Goal: Task Accomplishment & Management: Manage account settings

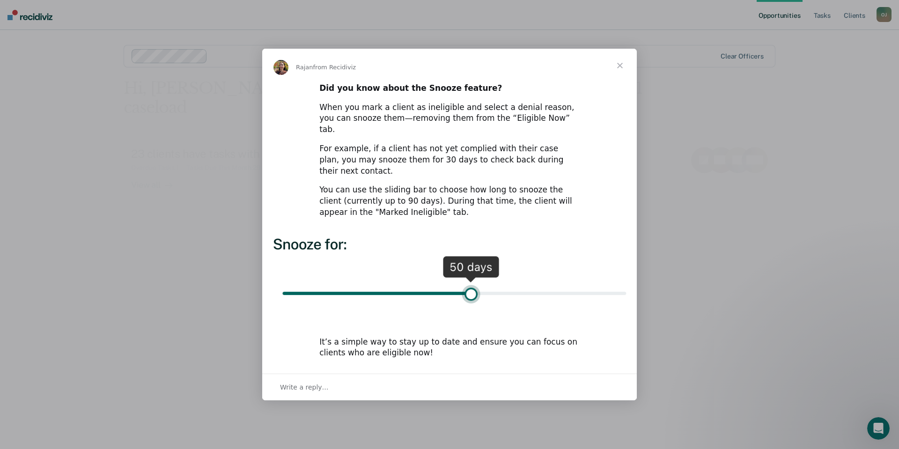
click at [621, 78] on span "Close" at bounding box center [620, 66] width 34 height 34
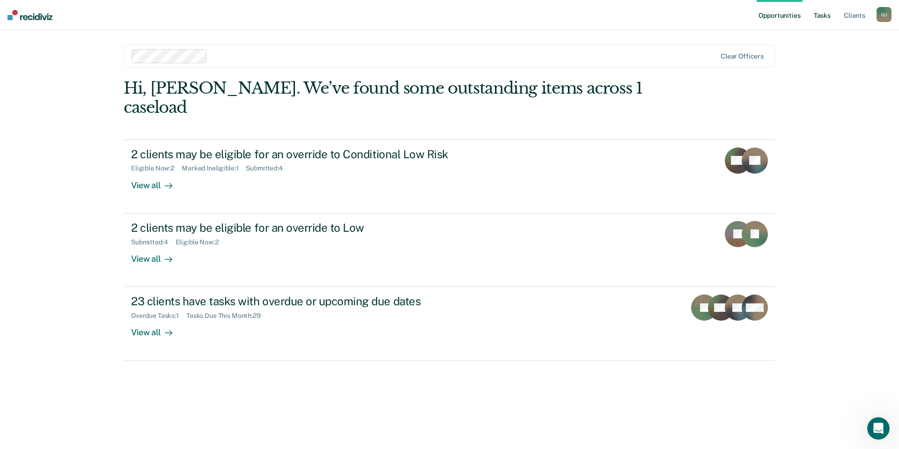
click at [820, 11] on link "Tasks" at bounding box center [822, 15] width 21 height 30
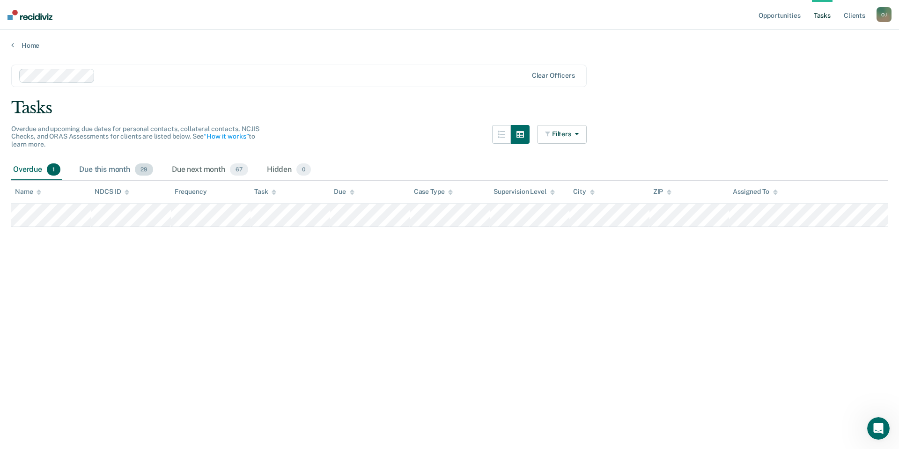
click at [106, 177] on div "Due this month 29" at bounding box center [116, 170] width 78 height 21
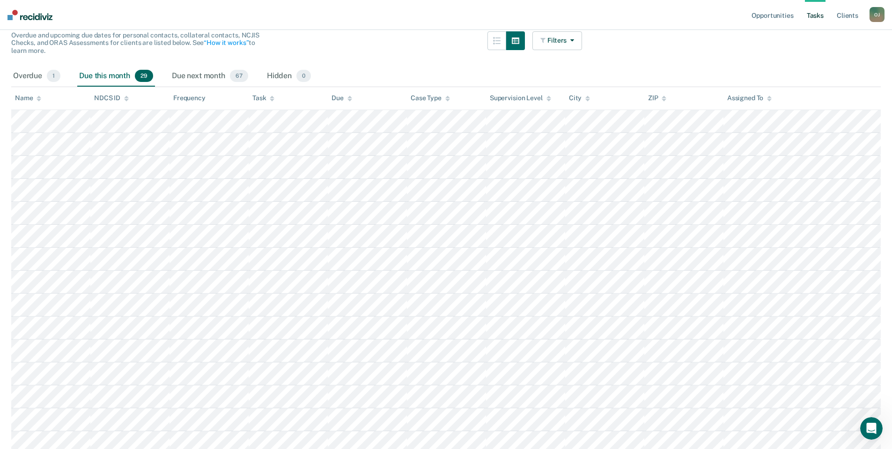
scroll to position [141, 0]
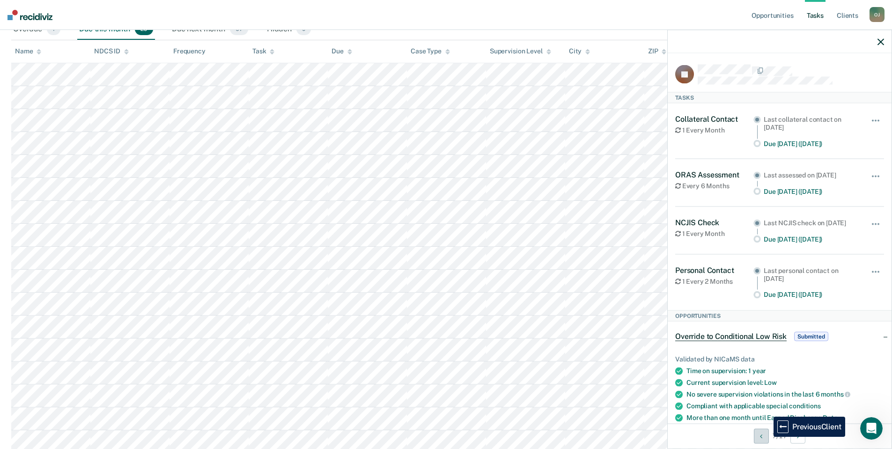
click at [761, 439] on icon "Previous Client" at bounding box center [761, 436] width 2 height 7
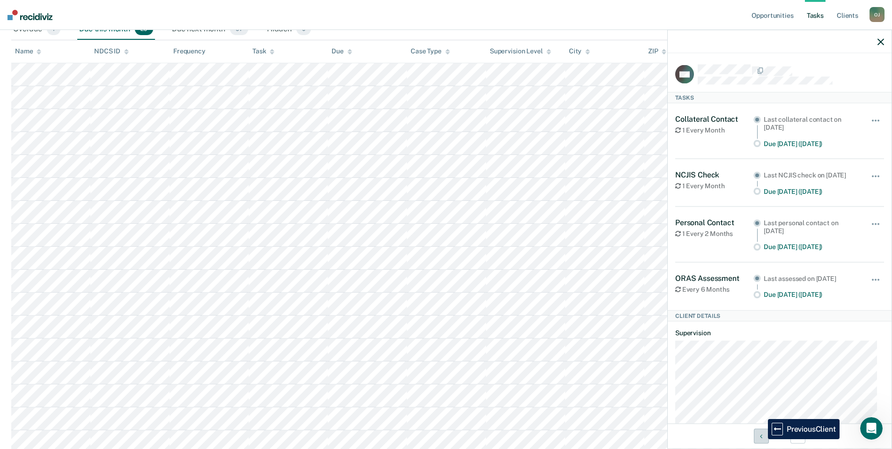
click at [761, 439] on button "Previous Client" at bounding box center [761, 436] width 15 height 15
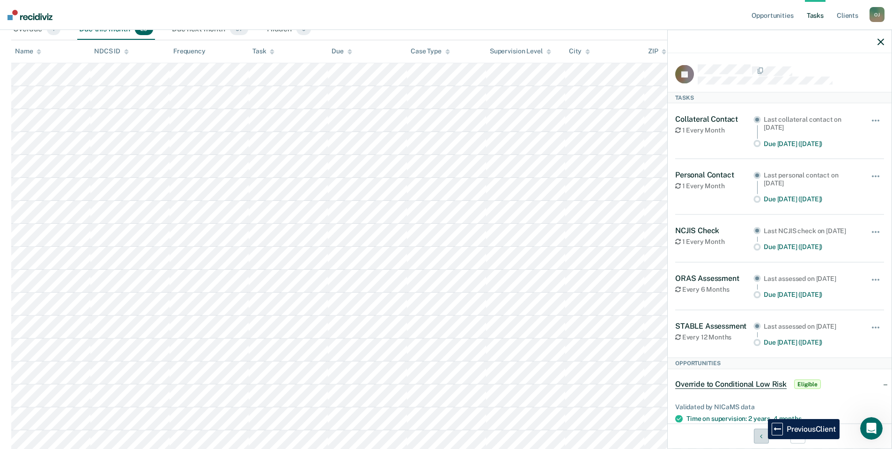
click at [761, 439] on button "Previous Client" at bounding box center [761, 436] width 15 height 15
click at [761, 440] on button "Previous Client" at bounding box center [761, 436] width 15 height 15
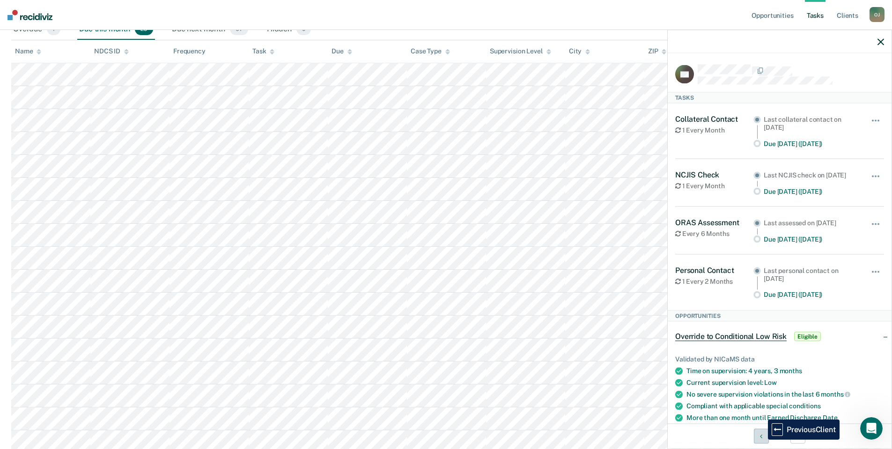
click at [762, 440] on button "Previous Client" at bounding box center [761, 436] width 15 height 15
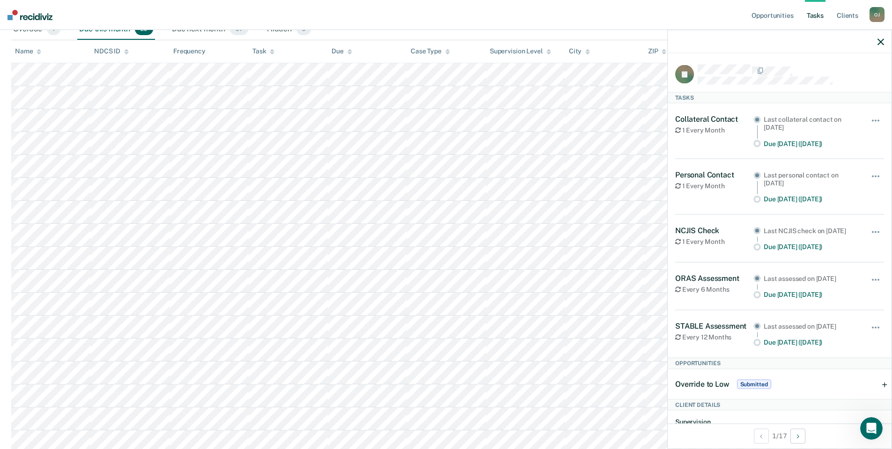
scroll to position [0, 0]
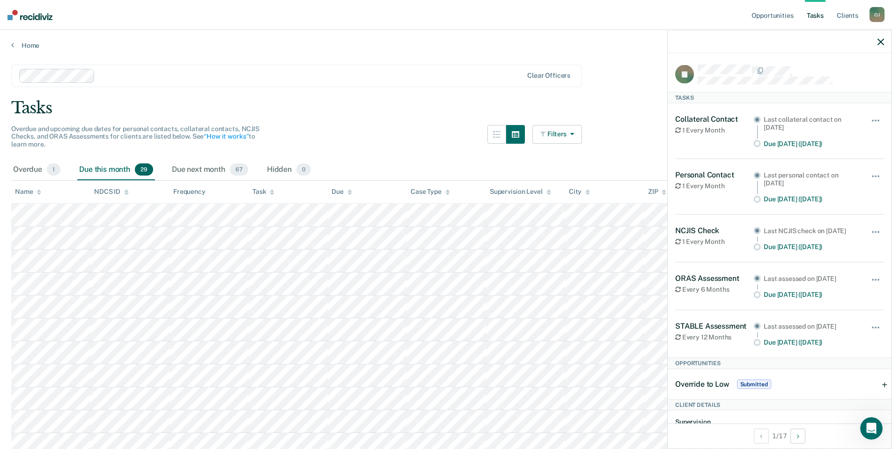
click at [581, 141] on button "Filters" at bounding box center [558, 134] width 50 height 19
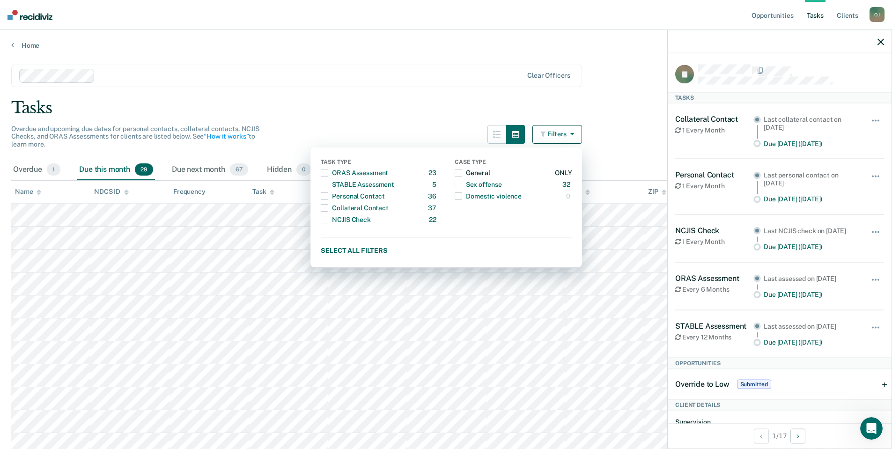
click at [462, 171] on span "button" at bounding box center [458, 172] width 7 height 7
click at [639, 117] on div "Tasks" at bounding box center [446, 107] width 870 height 19
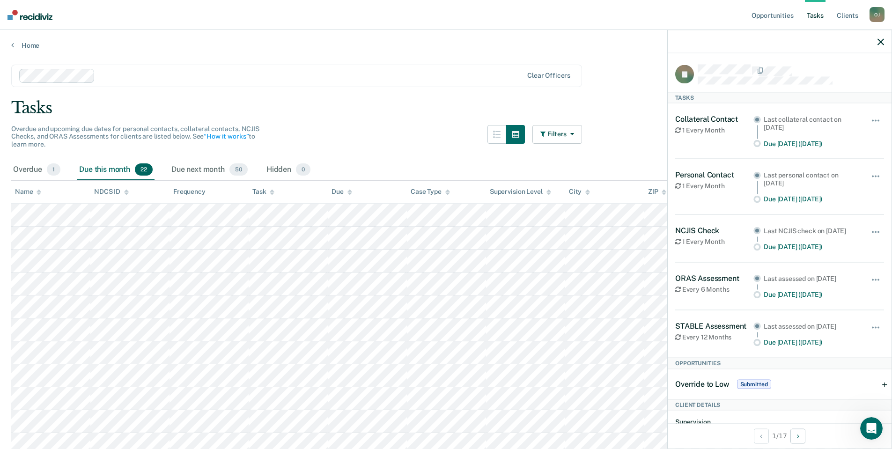
click at [881, 42] on icon "button" at bounding box center [881, 41] width 7 height 7
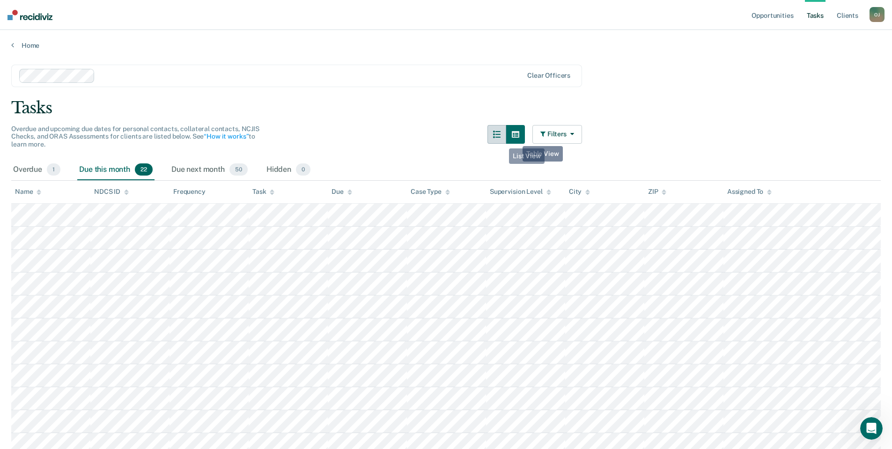
click at [501, 141] on button "button" at bounding box center [497, 134] width 19 height 19
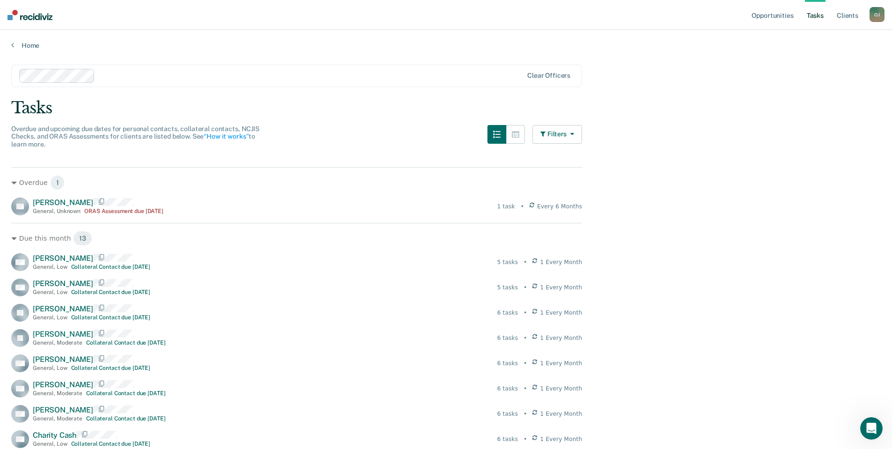
click at [555, 134] on button "Filters" at bounding box center [558, 134] width 50 height 19
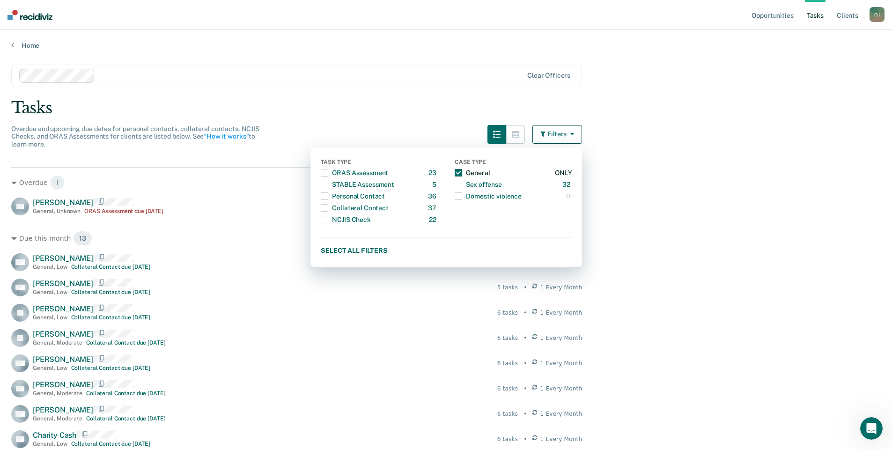
click at [462, 171] on span "button" at bounding box center [458, 172] width 7 height 7
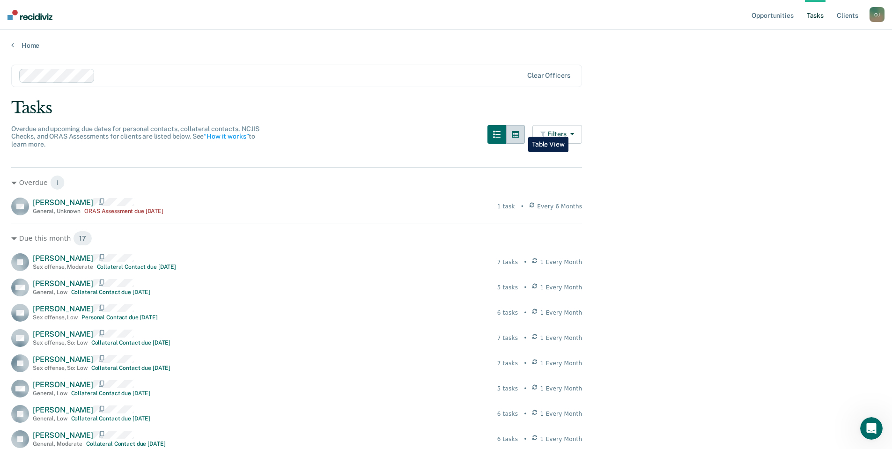
click at [521, 130] on button "button" at bounding box center [515, 134] width 19 height 19
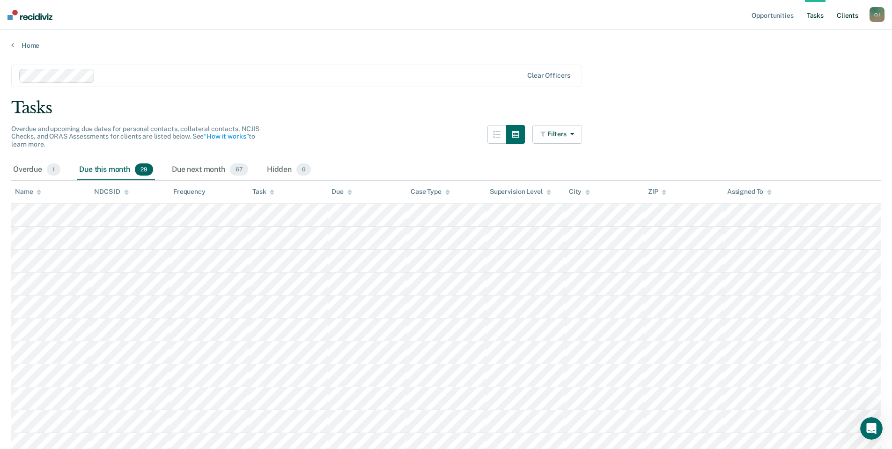
click at [855, 16] on link "Client s" at bounding box center [847, 15] width 25 height 30
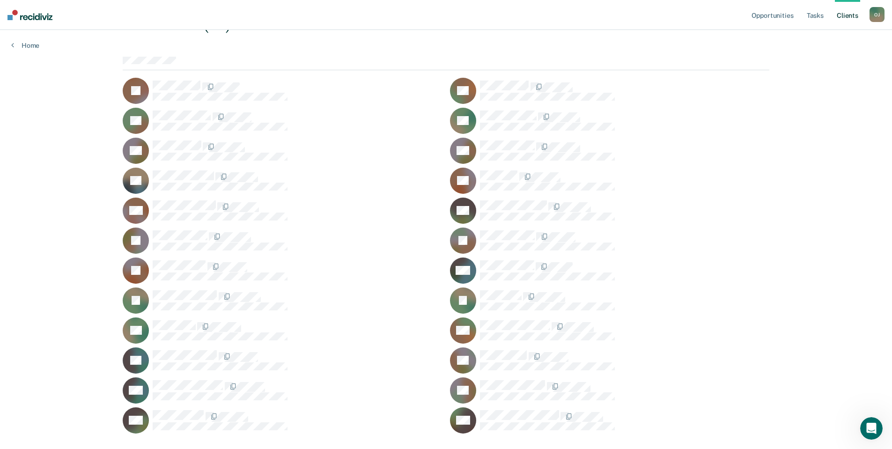
scroll to position [84, 0]
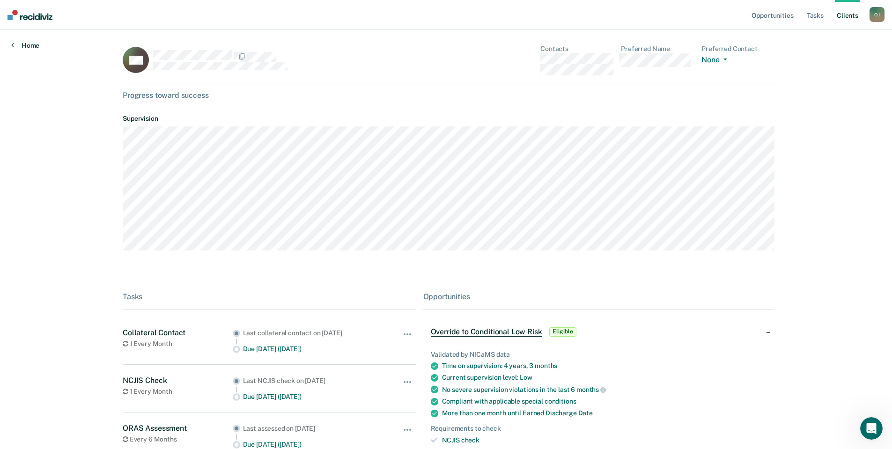
click at [24, 45] on link "Home" at bounding box center [25, 45] width 28 height 8
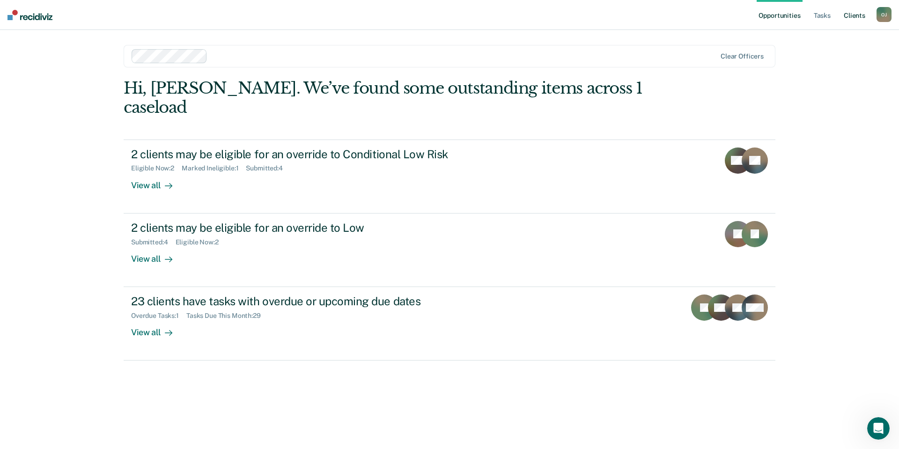
click at [848, 19] on link "Client s" at bounding box center [854, 15] width 25 height 30
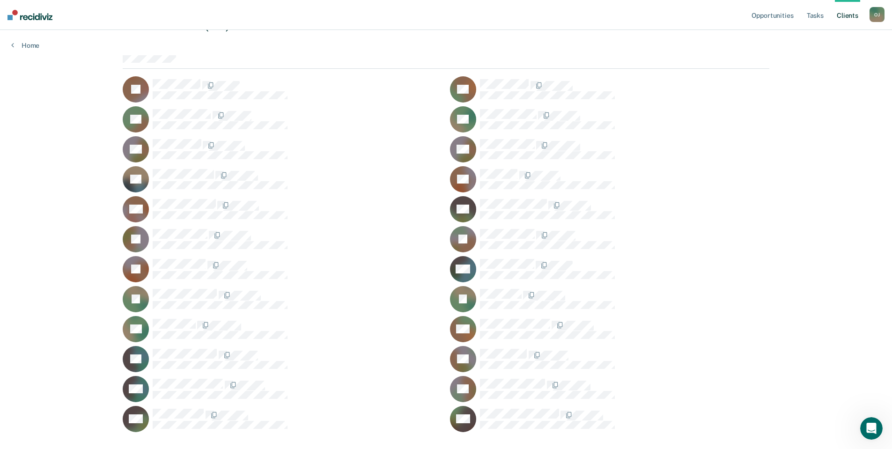
scroll to position [84, 0]
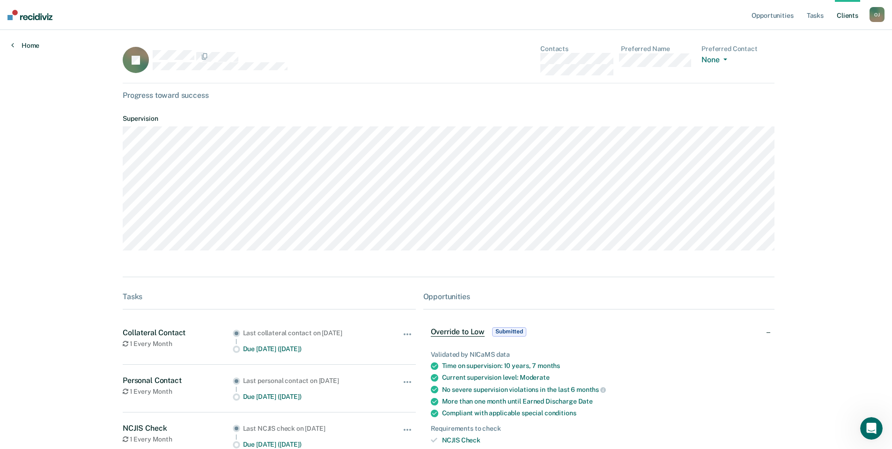
click at [15, 46] on link "Home" at bounding box center [25, 45] width 28 height 8
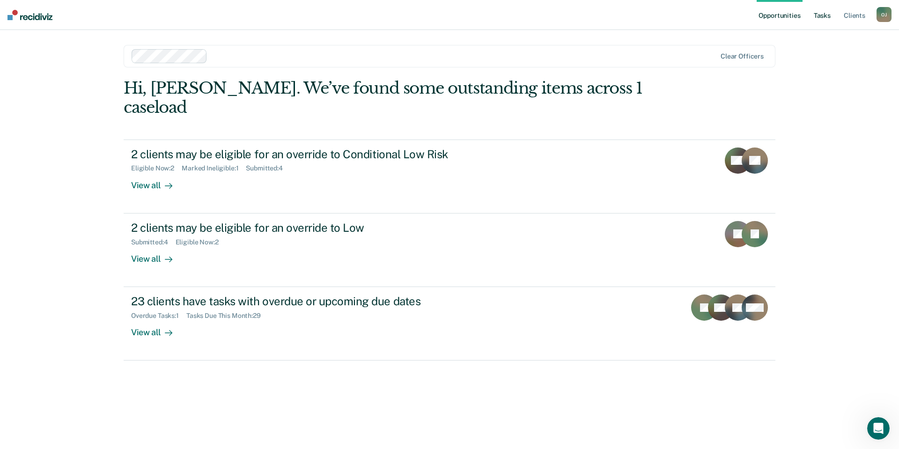
click at [820, 15] on link "Tasks" at bounding box center [822, 15] width 21 height 30
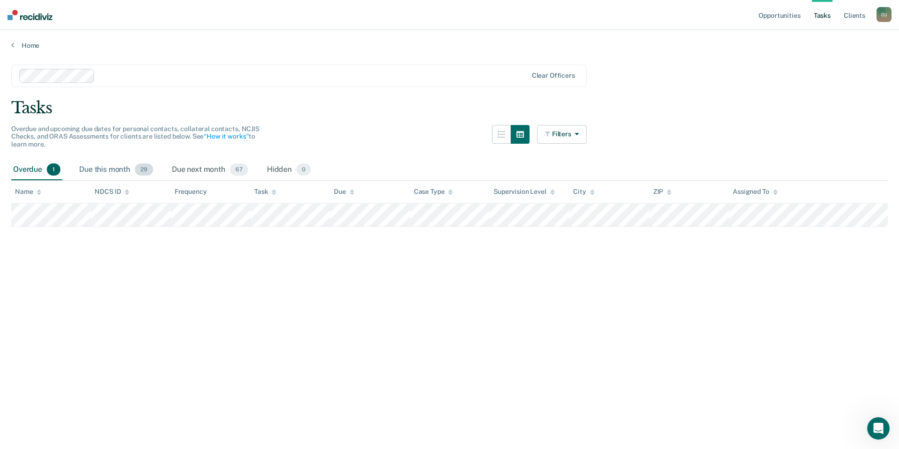
click at [123, 167] on div "Due this month 29" at bounding box center [116, 170] width 78 height 21
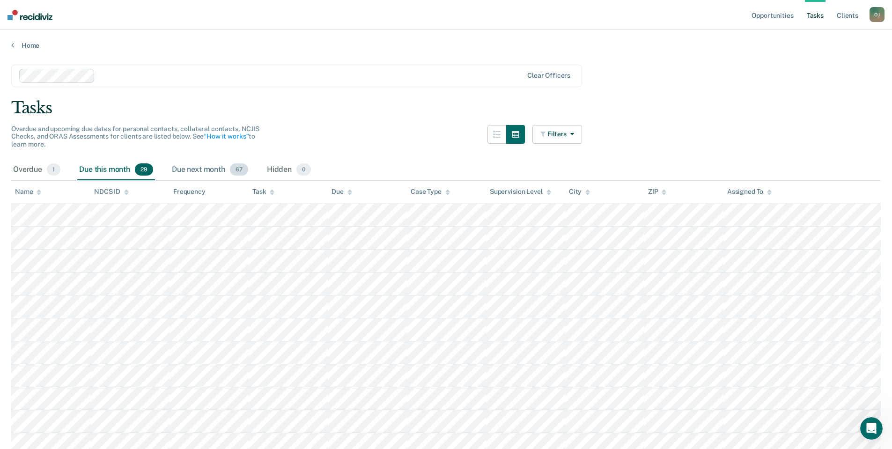
click at [209, 172] on div "Due next month 67" at bounding box center [210, 170] width 80 height 21
